Goal: Task Accomplishment & Management: Use online tool/utility

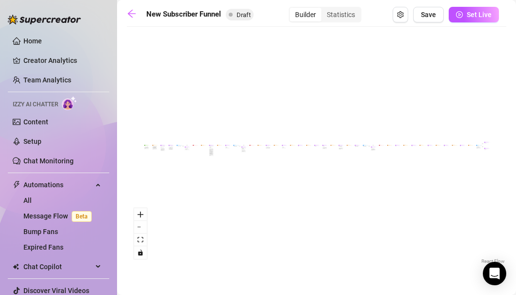
click at [330, 157] on div "If True If False If True If False If True If False If True If False Merge Merge…" at bounding box center [317, 149] width 380 height 235
click at [327, 142] on div "If True If False If True If False If True If False If True If False Merge Merge…" at bounding box center [317, 149] width 380 height 235
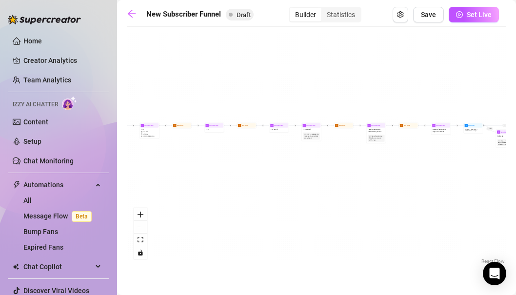
click at [327, 142] on div "If True If False If True If False If True If False If True If False Merge Merge…" at bounding box center [317, 149] width 380 height 235
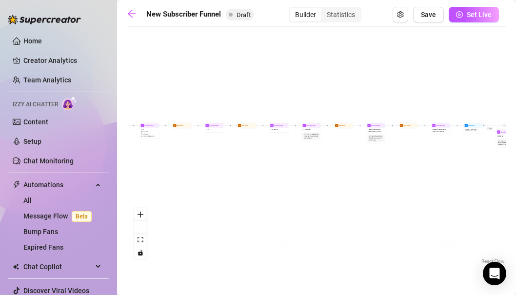
click at [327, 142] on div "If True If False If True If False If True If False If True If False Merge Merge…" at bounding box center [317, 149] width 380 height 235
click at [327, 128] on div "If True If False If True If False If True If False If True If False Merge Merge…" at bounding box center [317, 149] width 380 height 235
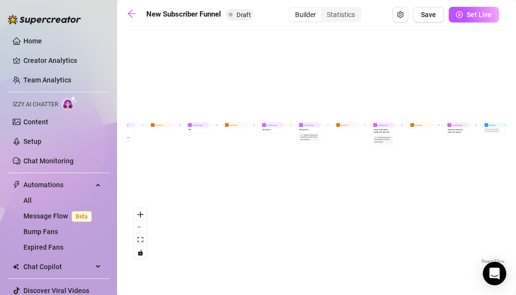
click at [327, 128] on div "If True If False If True If False If True If False If True If False Merge Merge…" at bounding box center [317, 149] width 380 height 235
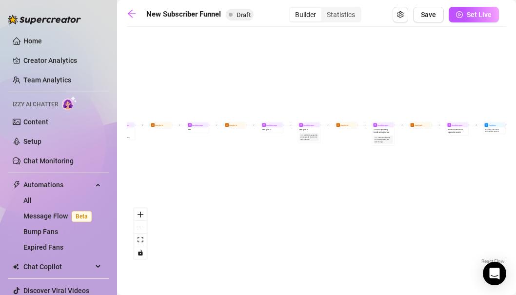
click at [327, 128] on div "If True If False If True If False If True If False If True If False Merge Merge…" at bounding box center [317, 149] width 380 height 235
click at [138, 216] on icon "zoom in" at bounding box center [141, 215] width 6 height 6
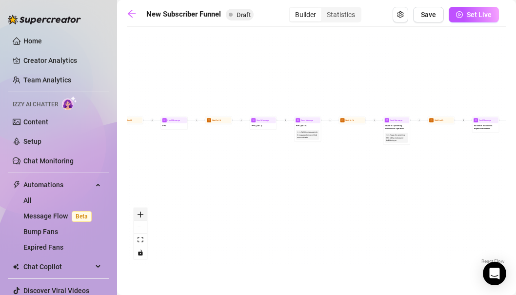
click at [138, 216] on icon "zoom in" at bounding box center [141, 215] width 6 height 6
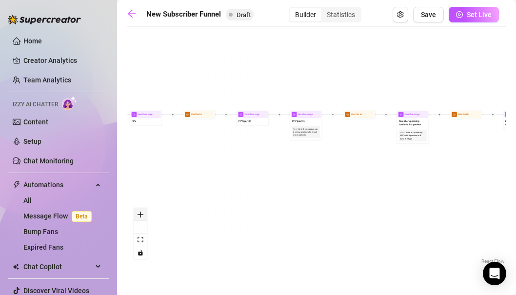
click at [138, 216] on icon "zoom in" at bounding box center [141, 215] width 6 height 6
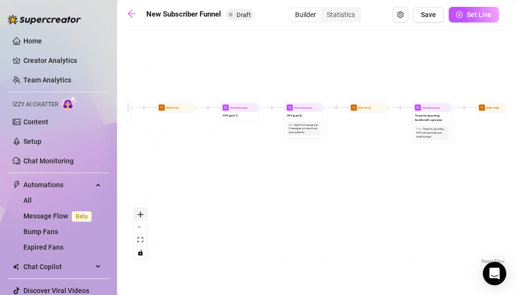
click at [138, 216] on icon "zoom in" at bounding box center [141, 215] width 6 height 6
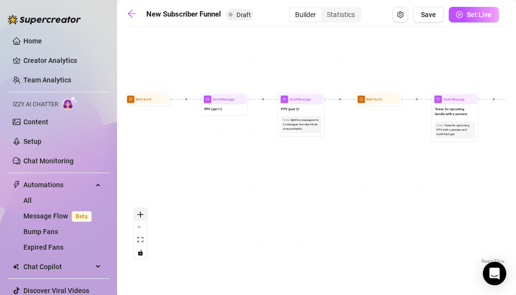
click at [138, 216] on icon "zoom in" at bounding box center [141, 215] width 6 height 6
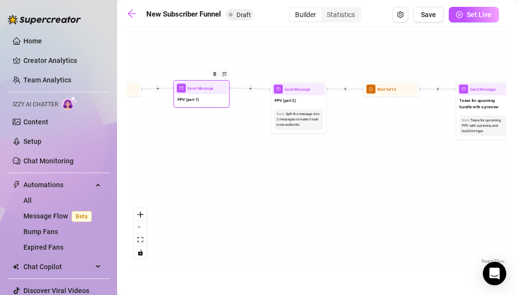
drag, startPoint x: 208, startPoint y: 105, endPoint x: 202, endPoint y: 102, distance: 5.9
click at [202, 102] on div "PPV (part 1)" at bounding box center [201, 100] width 53 height 12
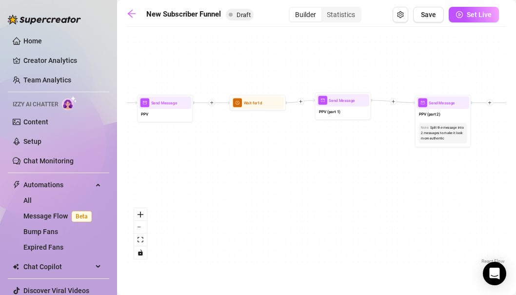
drag, startPoint x: 196, startPoint y: 153, endPoint x: 373, endPoint y: 177, distance: 178.7
click at [373, 177] on div "If True If False If True If False If True If False If True If False Merge Merge…" at bounding box center [317, 149] width 380 height 235
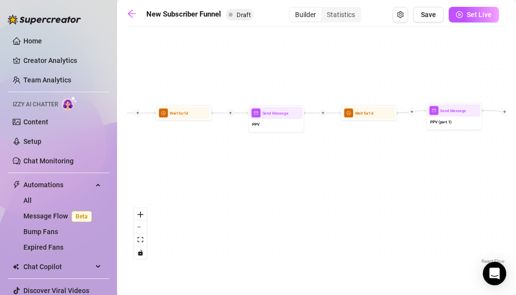
drag, startPoint x: 254, startPoint y: 166, endPoint x: 480, endPoint y: 172, distance: 226.9
click at [480, 172] on div "If True If False If True If False If True If False If True If False Merge Merge…" at bounding box center [317, 149] width 380 height 235
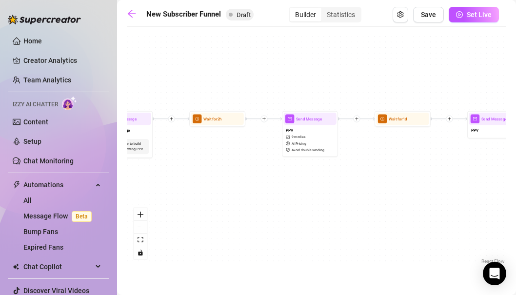
drag, startPoint x: 273, startPoint y: 181, endPoint x: 505, endPoint y: 181, distance: 231.7
click at [505, 181] on div "If True If False If True If False If True If False If True If False Merge Merge…" at bounding box center [317, 149] width 380 height 235
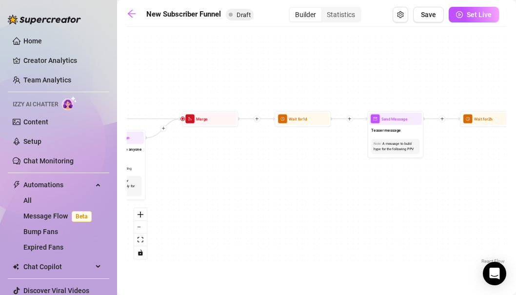
drag, startPoint x: 288, startPoint y: 161, endPoint x: 473, endPoint y: 160, distance: 184.4
click at [473, 160] on div "If True If False If True If False If True If False If True If False Merge Merge…" at bounding box center [317, 149] width 380 height 235
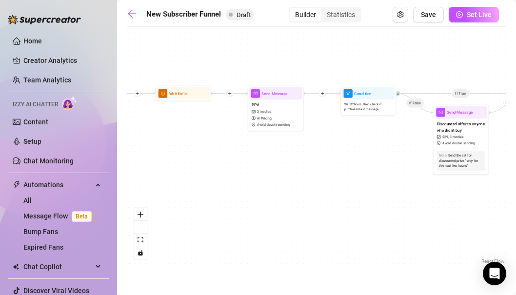
drag, startPoint x: 261, startPoint y: 213, endPoint x: 530, endPoint y: 189, distance: 269.8
click at [516, 189] on html "Home Creator Analytics Team Analytics Izzy AI Chatter Content Setup Chat Monito…" at bounding box center [258, 147] width 516 height 295
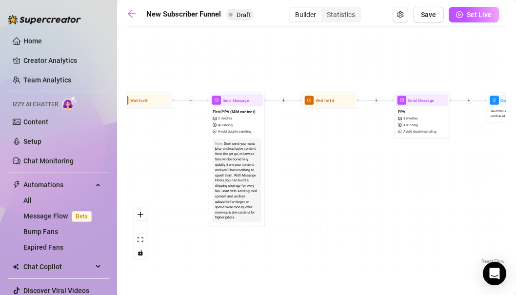
drag, startPoint x: 280, startPoint y: 159, endPoint x: 480, endPoint y: 170, distance: 199.8
click at [480, 170] on div "If True If False If True If False If True If False If True If False Merge Merge…" at bounding box center [317, 149] width 380 height 235
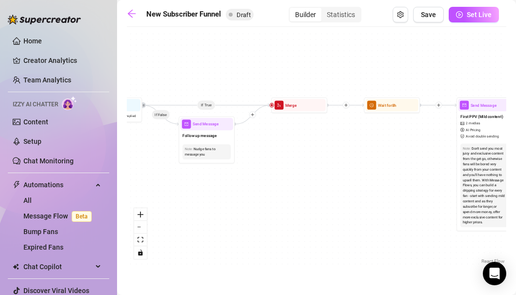
drag, startPoint x: 188, startPoint y: 177, endPoint x: 438, endPoint y: 180, distance: 250.3
click at [438, 180] on div "If True If False If True If False If True If False If True If False Merge Merge…" at bounding box center [317, 149] width 380 height 235
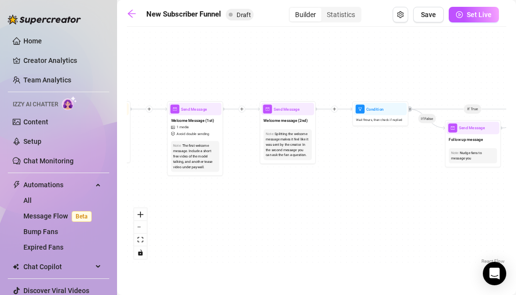
drag, startPoint x: 252, startPoint y: 180, endPoint x: 503, endPoint y: 186, distance: 251.3
click at [503, 186] on div "If True If False If True If False If True If False If True If False Merge Merge…" at bounding box center [317, 149] width 380 height 235
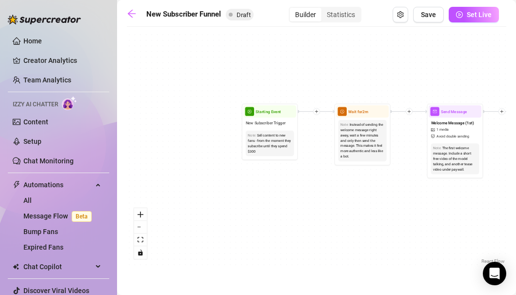
drag, startPoint x: 290, startPoint y: 187, endPoint x: 524, endPoint y: 184, distance: 234.2
click at [516, 184] on html "Home Creator Analytics Team Analytics Izzy AI Chatter Content Setup Chat Monito…" at bounding box center [258, 147] width 516 height 295
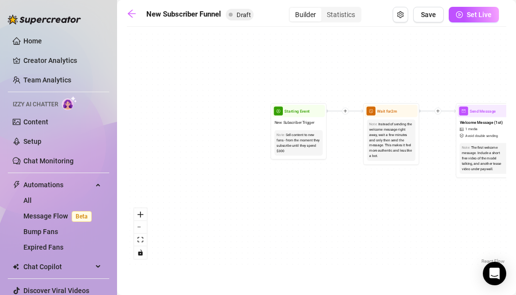
drag, startPoint x: 308, startPoint y: 193, endPoint x: 322, endPoint y: 193, distance: 14.6
click at [322, 193] on div "If True If False If True If False If True If False If True If False Merge Merge…" at bounding box center [317, 149] width 380 height 235
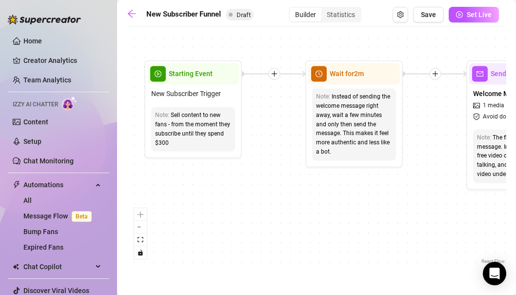
drag, startPoint x: 322, startPoint y: 193, endPoint x: 234, endPoint y: 217, distance: 91.8
click at [234, 217] on div "If True If False If True If False If True If False If True If False Merge Merge…" at bounding box center [317, 149] width 380 height 235
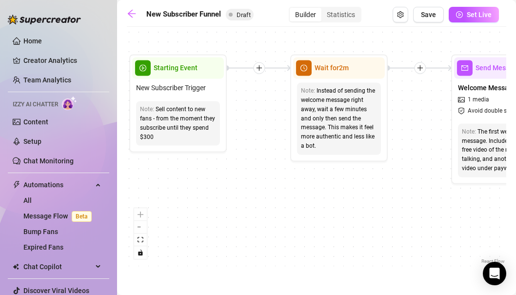
drag, startPoint x: 347, startPoint y: 181, endPoint x: 286, endPoint y: 169, distance: 62.8
click at [286, 169] on div "If True If False If True If False If True If False If True If False Merge Merge…" at bounding box center [317, 149] width 380 height 235
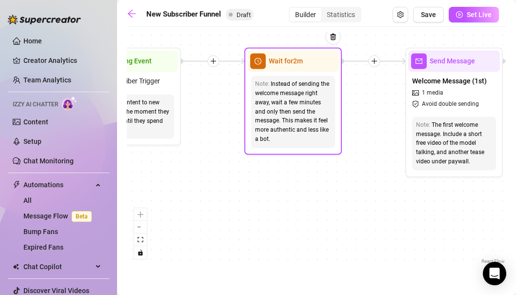
click at [286, 88] on div "Instead of sending the welcome message right away, wait a few minutes and only …" at bounding box center [293, 112] width 76 height 64
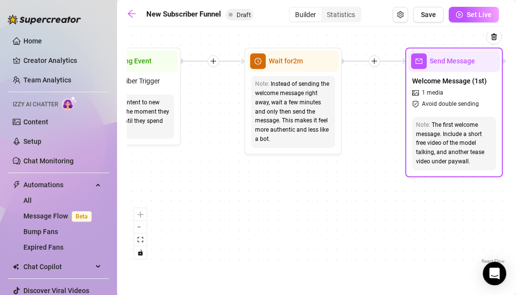
click at [468, 126] on div "The first welcome message. Include a short free video of the model talking, and…" at bounding box center [454, 143] width 76 height 46
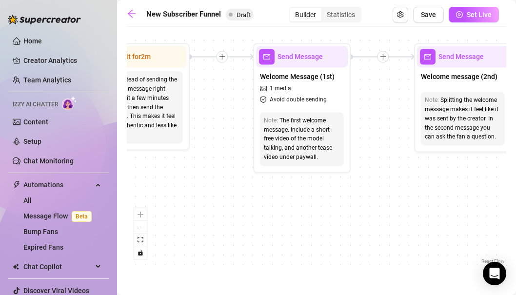
drag, startPoint x: 332, startPoint y: 173, endPoint x: 180, endPoint y: 168, distance: 152.8
click at [180, 168] on div "If True If False If True If False If True If False If True If False Merge Merge…" at bounding box center [317, 149] width 380 height 235
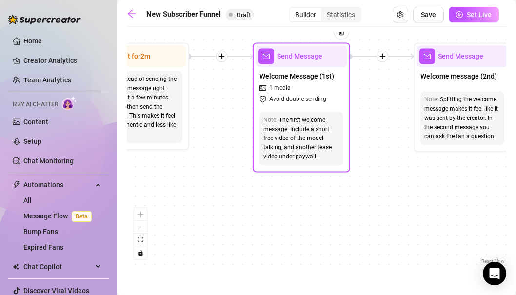
click at [303, 95] on span "Avoid double sending" at bounding box center [297, 99] width 57 height 9
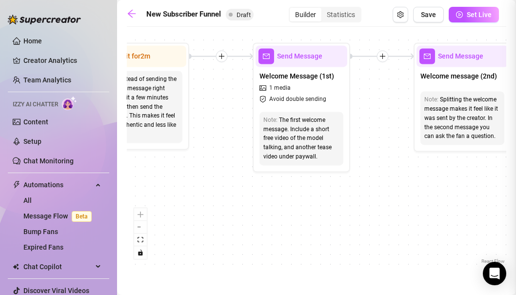
type textarea "Hey {name}, I’m [PERSON_NAME]—your flirty girl next door. Welcome gift for [DAT…"
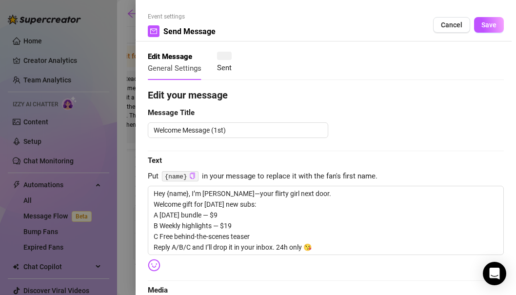
click at [303, 95] on div "Event settings Send Message Cancel Save Edit Message General Settings Sent Edit…" at bounding box center [258, 147] width 516 height 295
click at [303, 95] on span "Edit your message" at bounding box center [326, 95] width 356 height 15
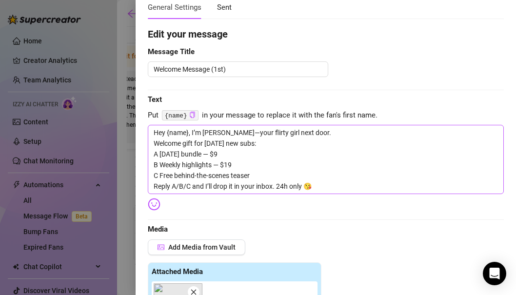
scroll to position [60, 0]
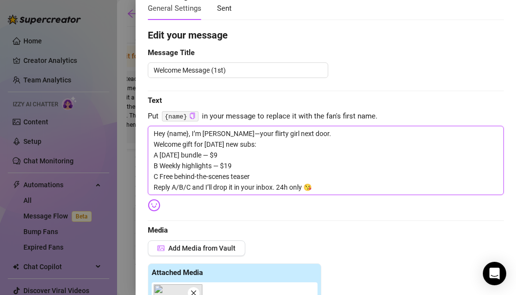
click at [276, 157] on textarea "Hey {name}, I’m [PERSON_NAME]—your flirty girl next door. Welcome gift for [DAT…" at bounding box center [326, 160] width 356 height 69
click at [187, 174] on textarea "Hey {name}, I’m [PERSON_NAME]—your flirty girl next door. Welcome gift for [DAT…" at bounding box center [326, 160] width 356 height 69
drag, startPoint x: 154, startPoint y: 141, endPoint x: 323, endPoint y: 190, distance: 175.8
click at [323, 190] on textarea "Hey {name}, I’m [PERSON_NAME]—your flirty girl next door. Welcome gift for [DAT…" at bounding box center [326, 160] width 356 height 69
